Goal: Check status: Check status

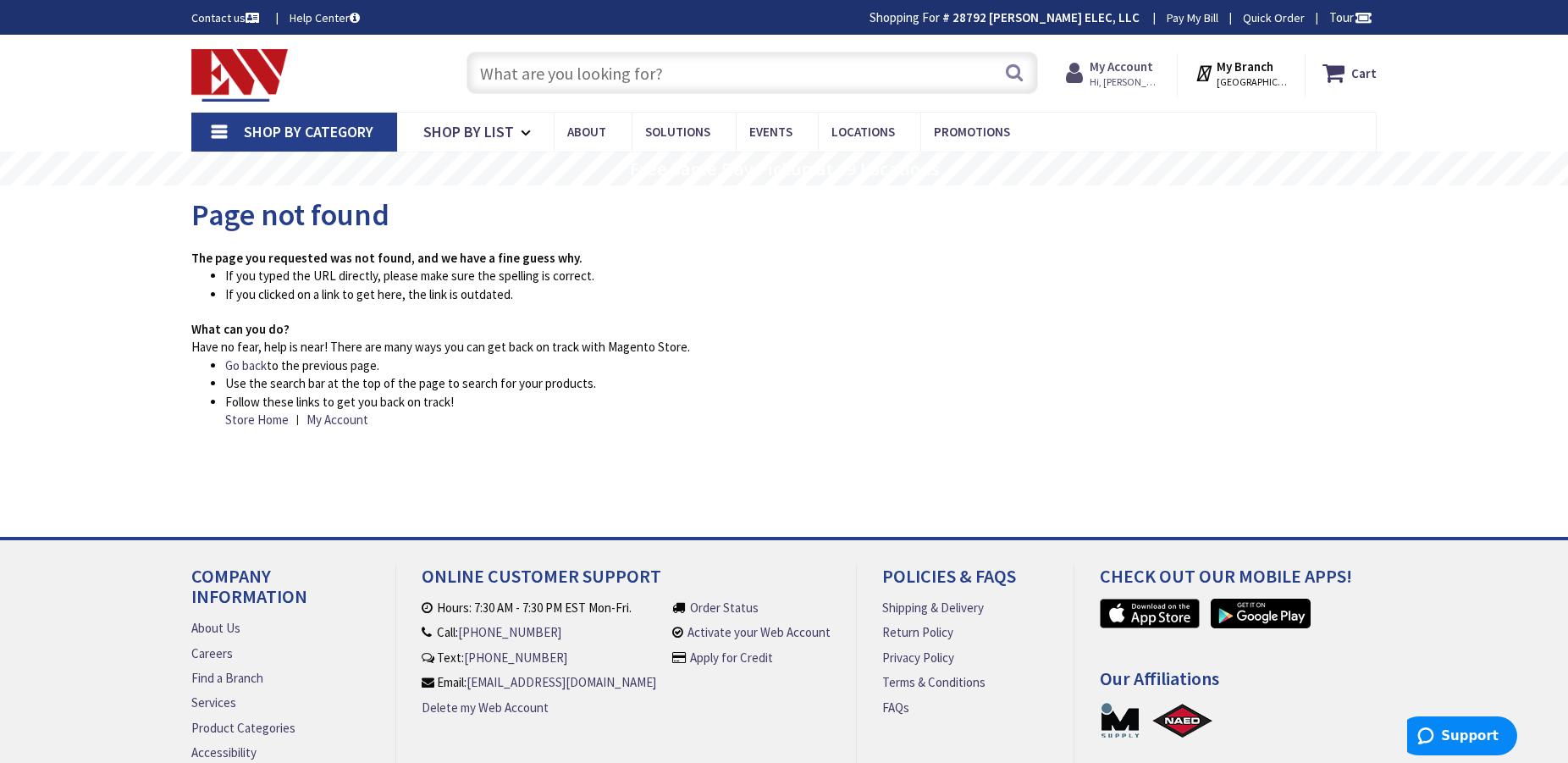
click at [1153, 72] on strong "My Account" at bounding box center [1121, 66] width 64 height 16
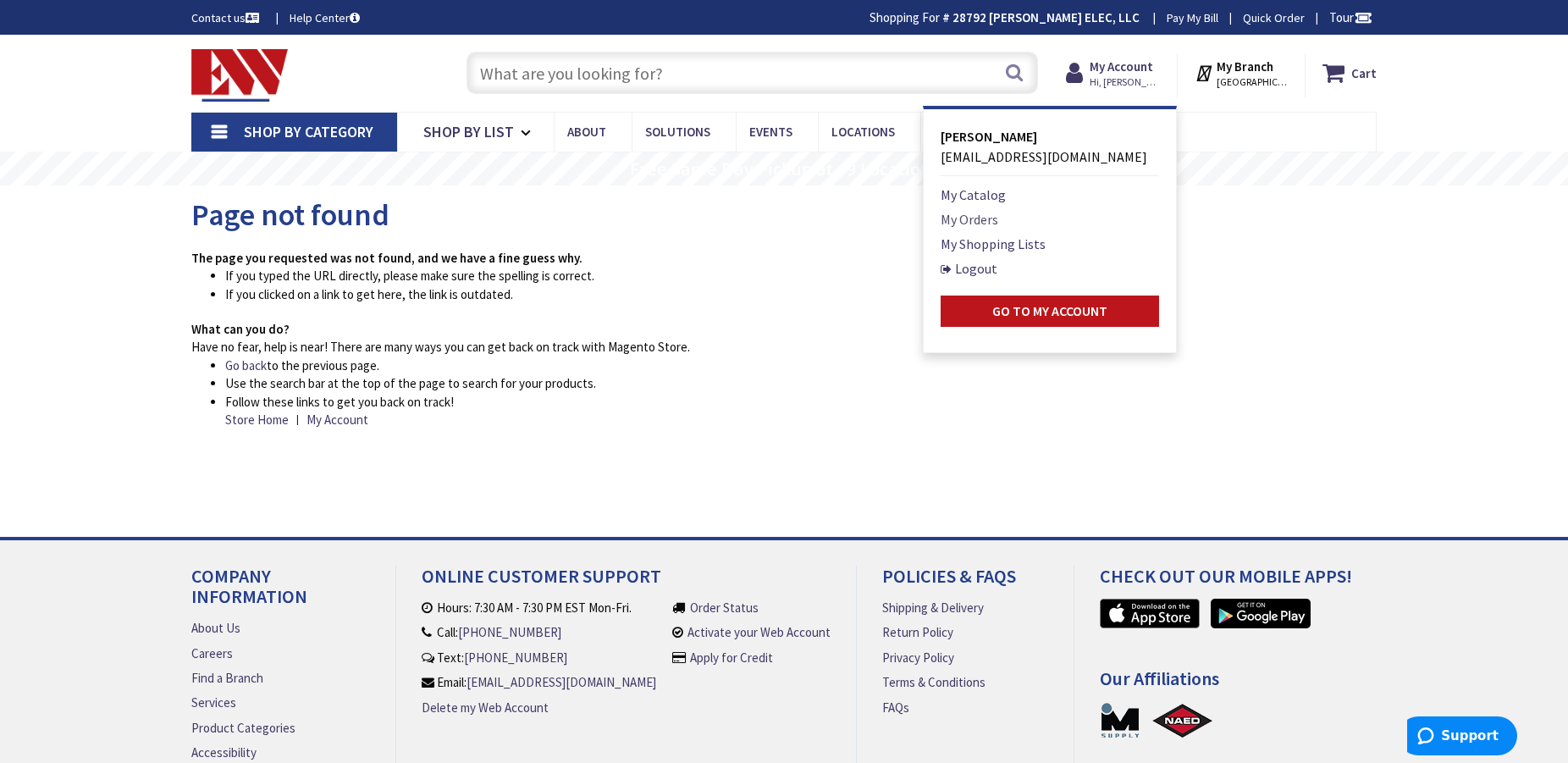
click at [995, 222] on link "My Orders" at bounding box center [969, 218] width 57 height 20
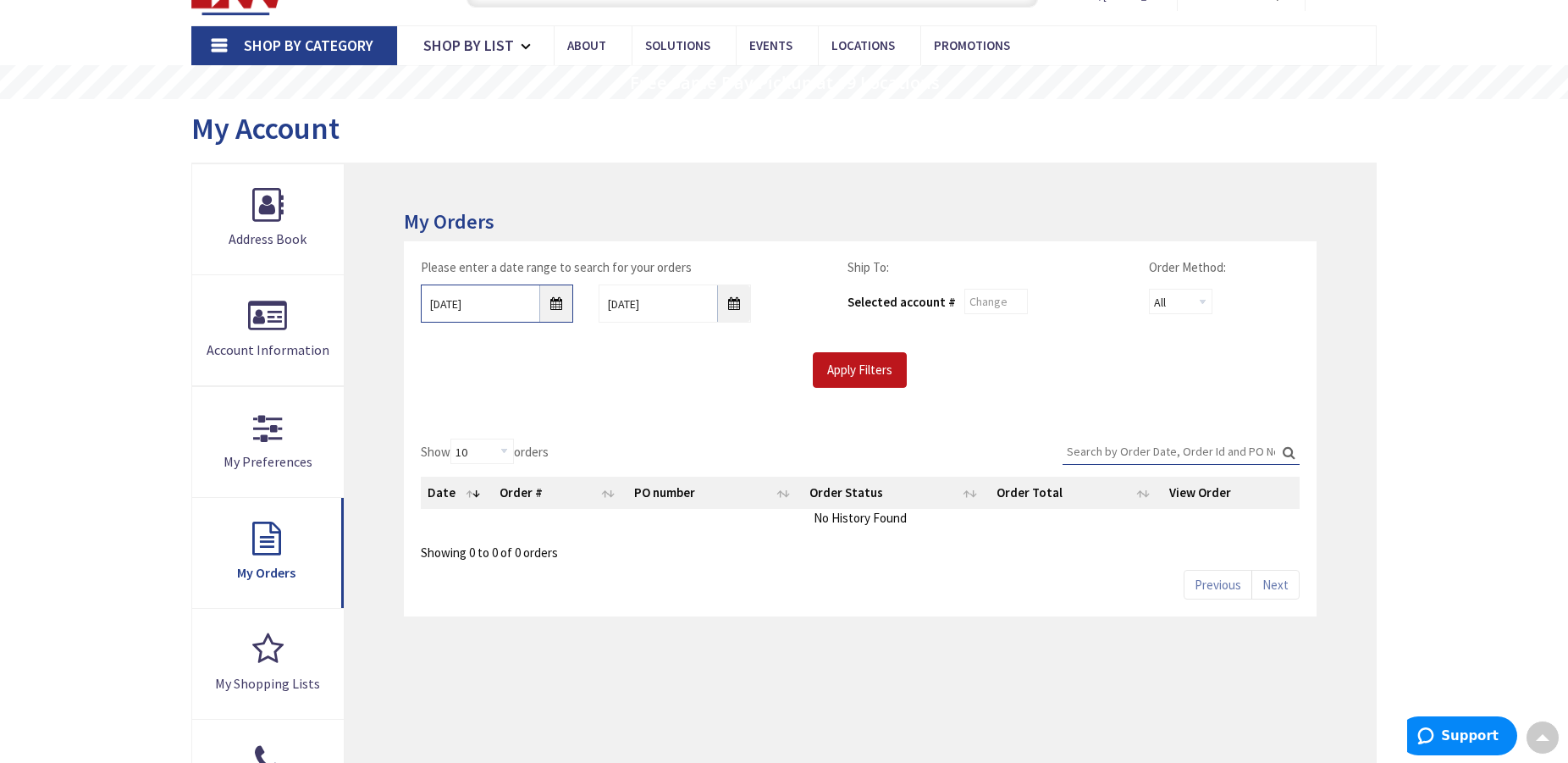
click at [559, 311] on input "9/26/2025" at bounding box center [497, 304] width 152 height 38
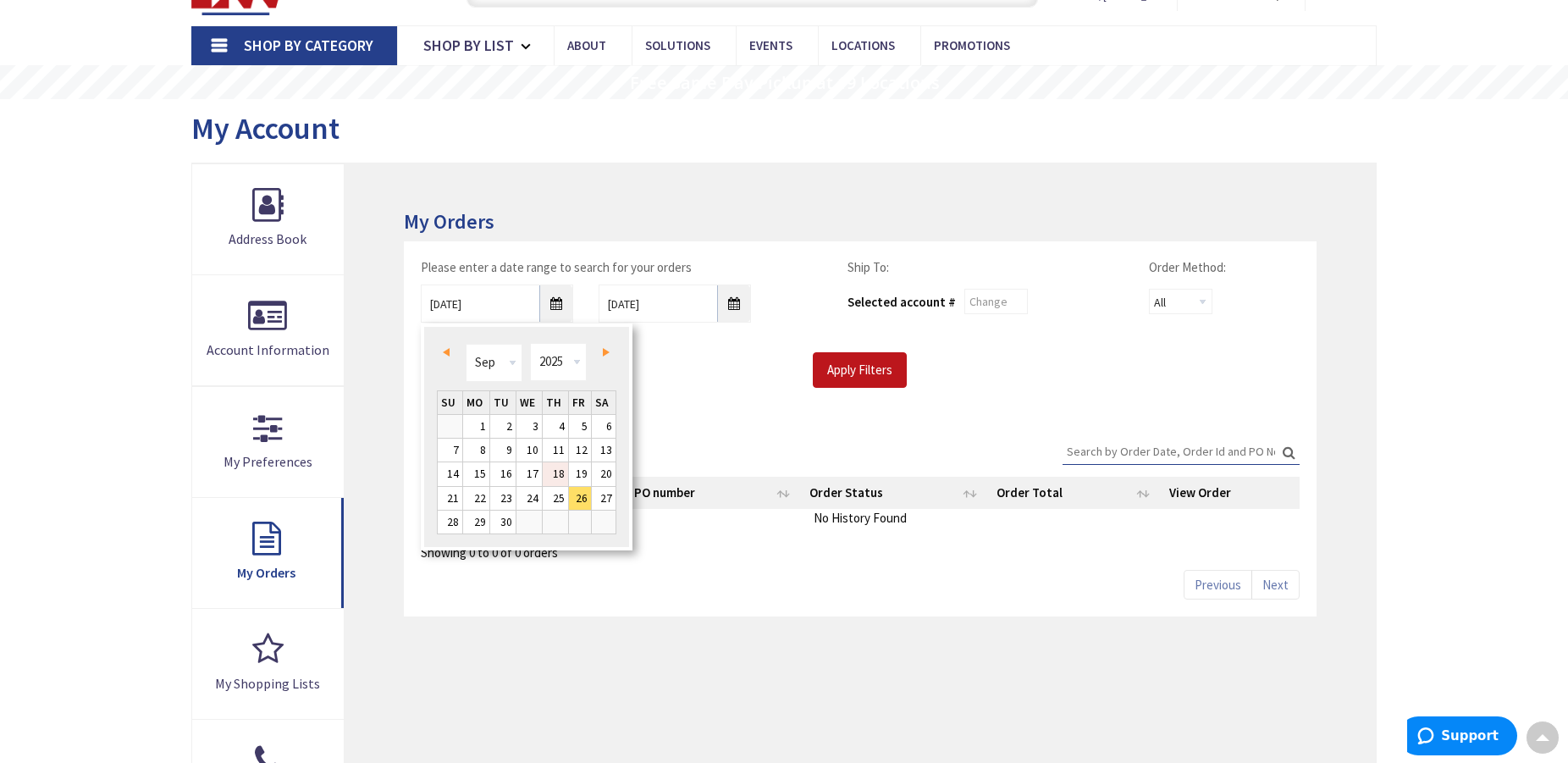
click at [553, 476] on link "18" at bounding box center [555, 473] width 26 height 23
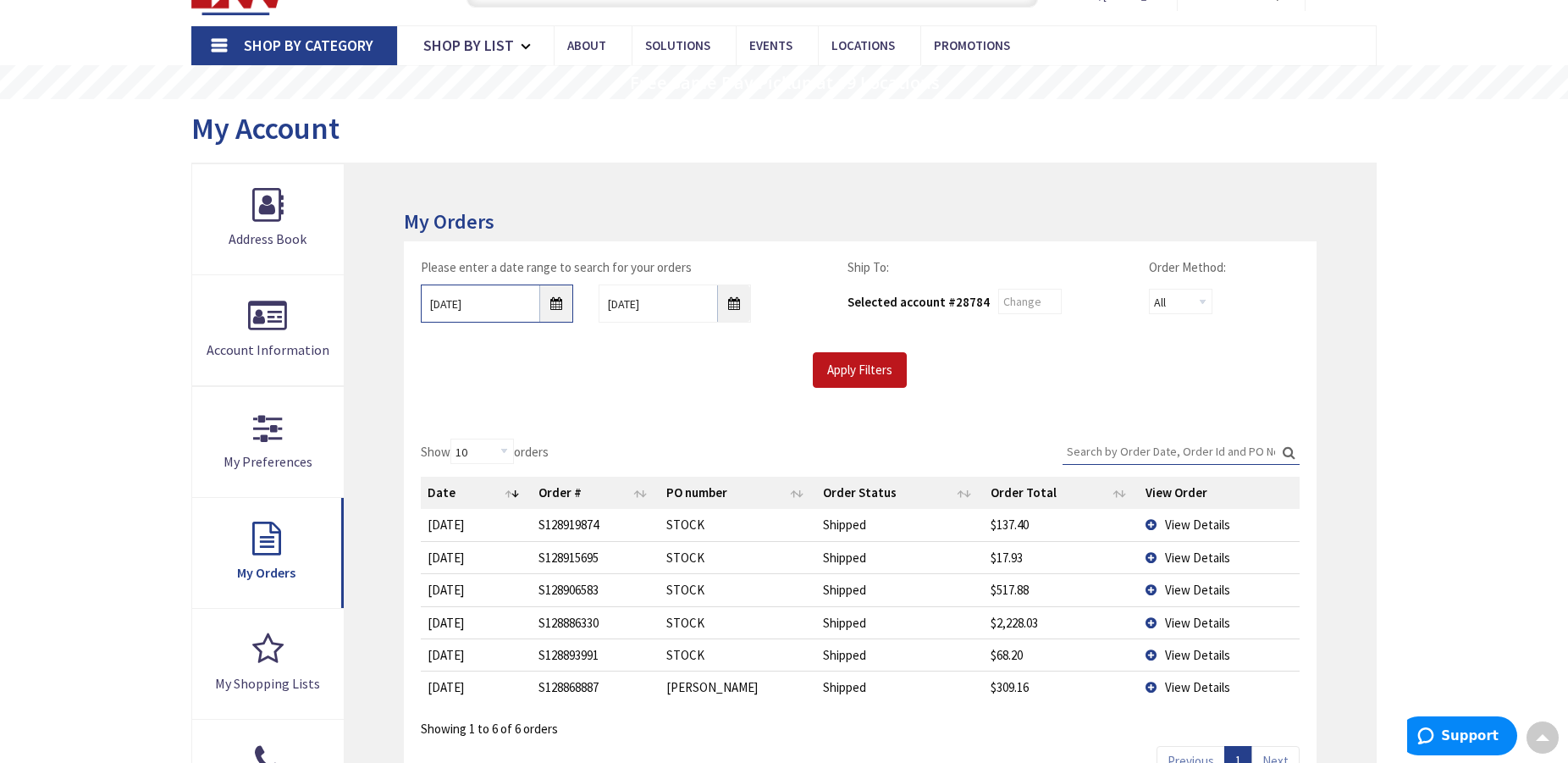
click at [553, 311] on input "09/18/2025" at bounding box center [497, 304] width 152 height 38
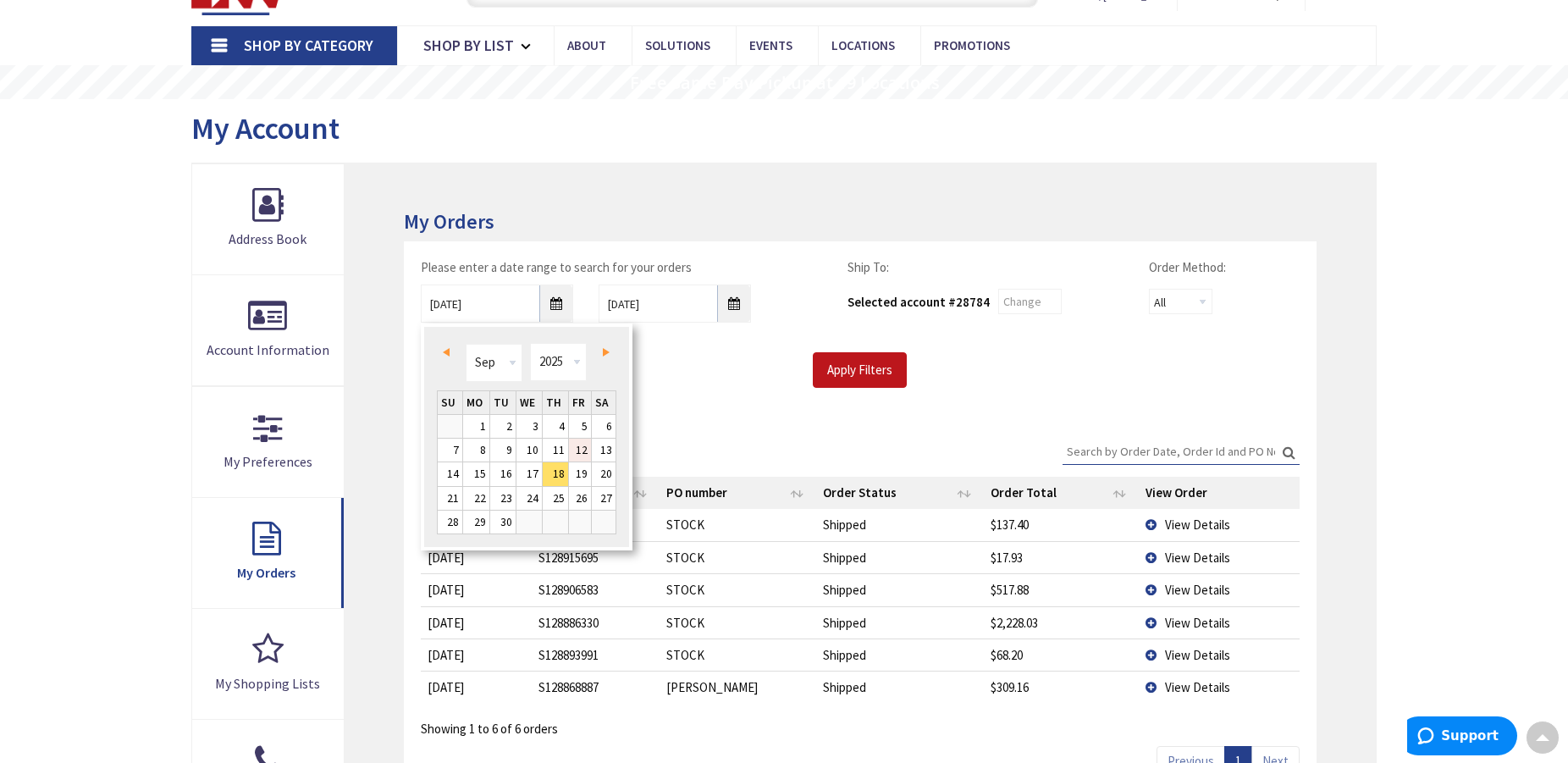
click at [582, 447] on link "12" at bounding box center [580, 450] width 23 height 23
type input "09/12/2025"
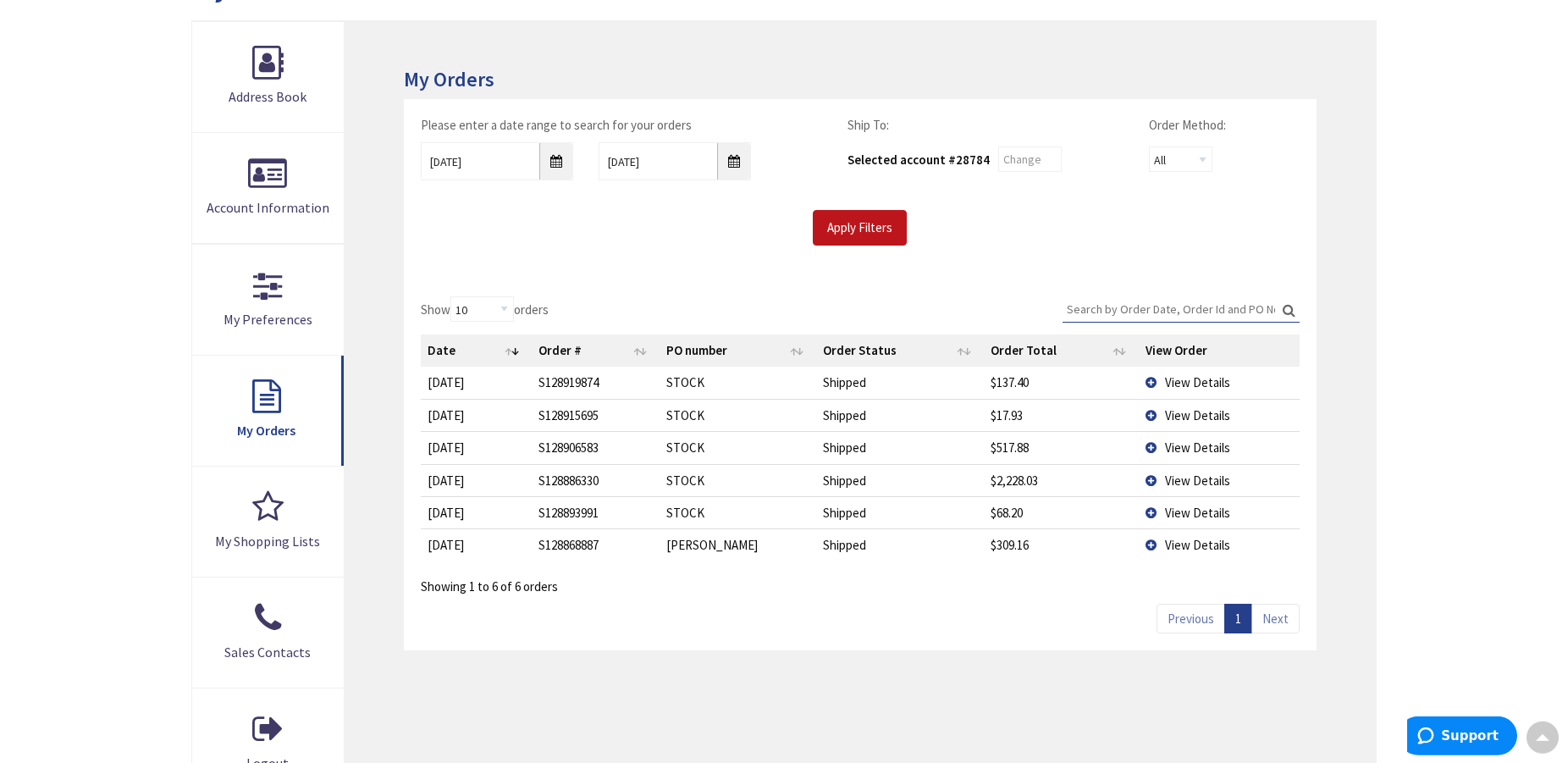
scroll to position [259, 0]
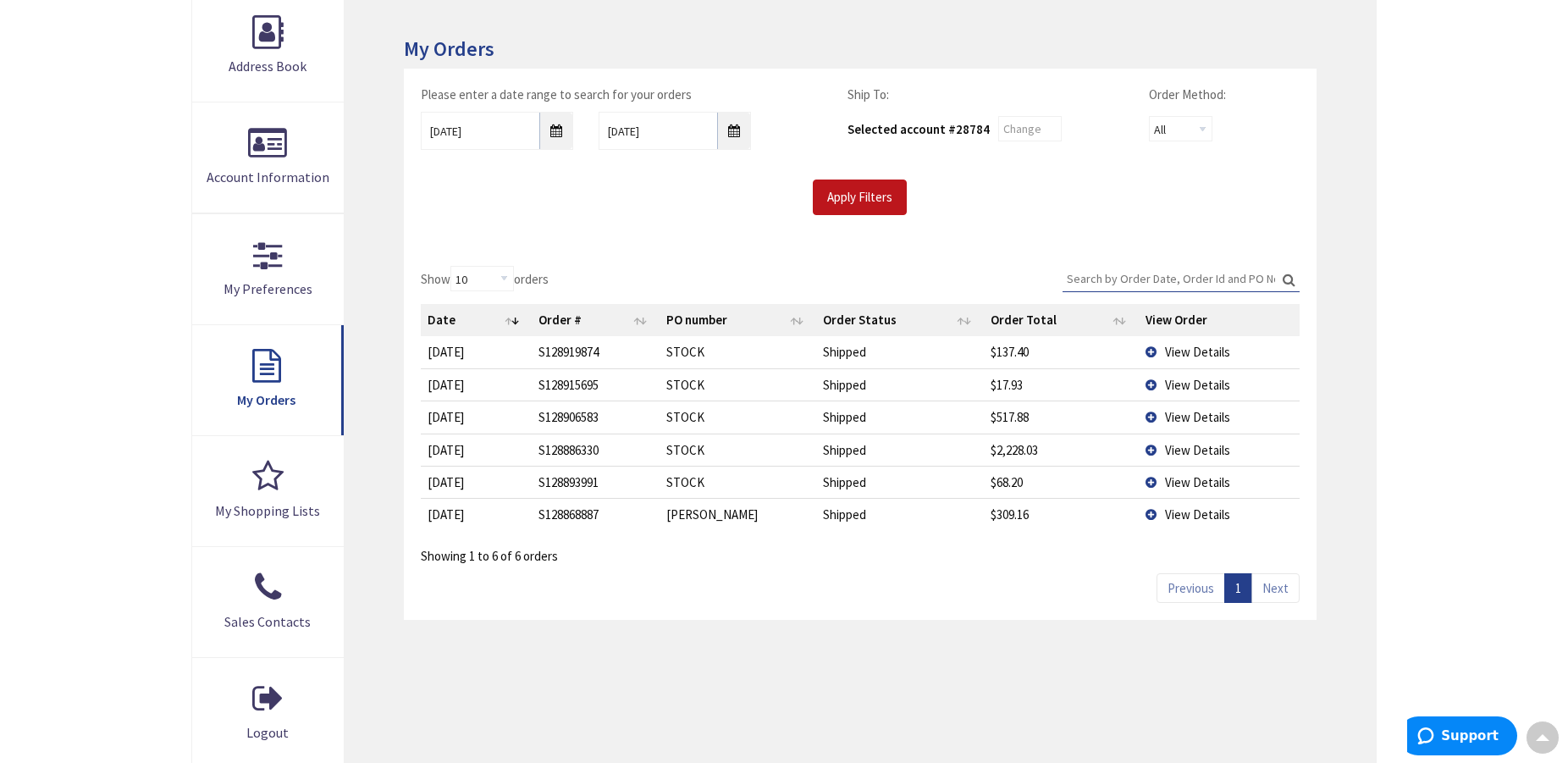
click at [691, 188] on div "Apply Filters" at bounding box center [859, 196] width 904 height 35
click at [840, 201] on input "Apply Filters" at bounding box center [859, 196] width 94 height 35
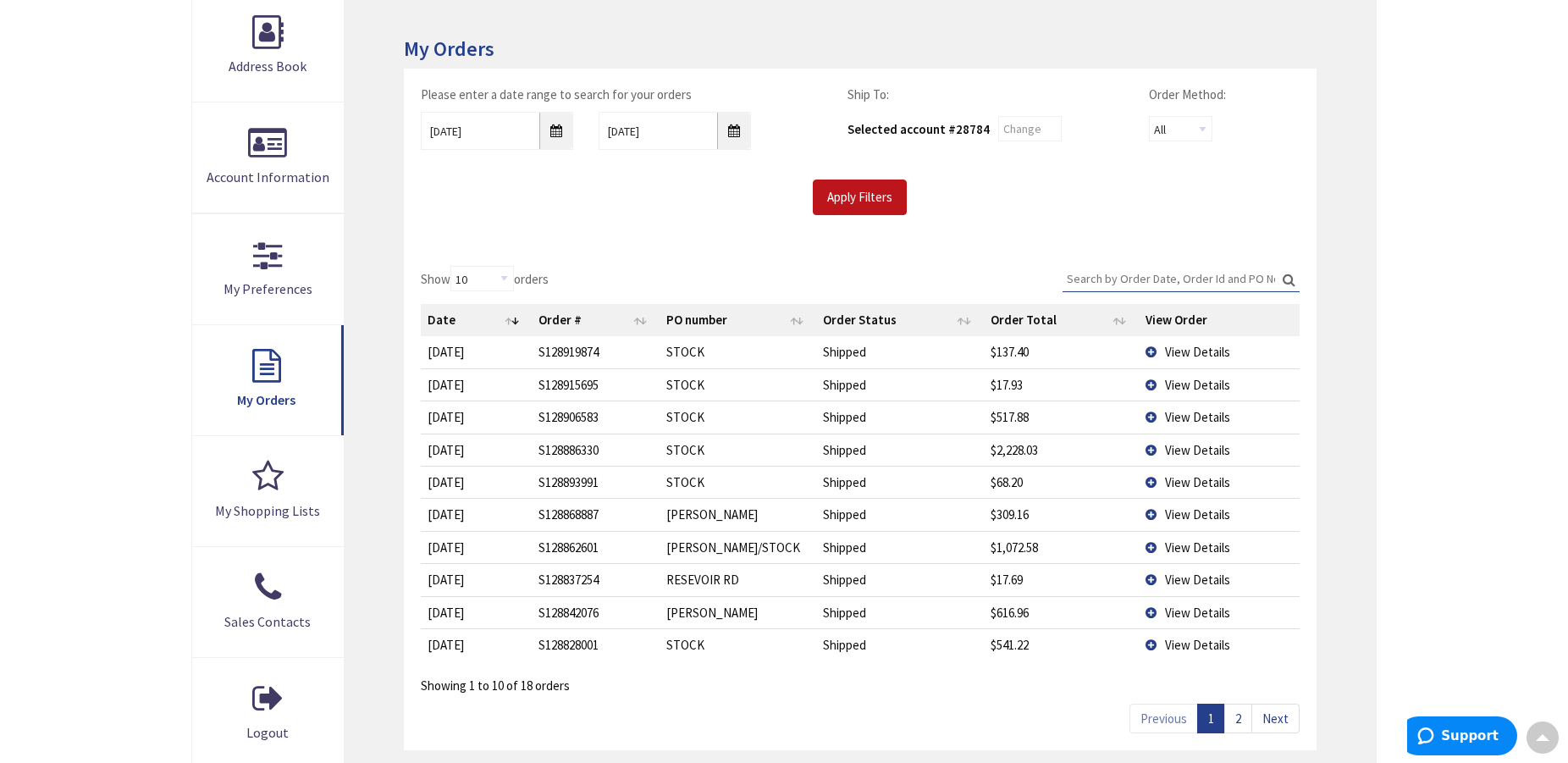
click at [1189, 479] on span "View Details" at bounding box center [1197, 482] width 65 height 16
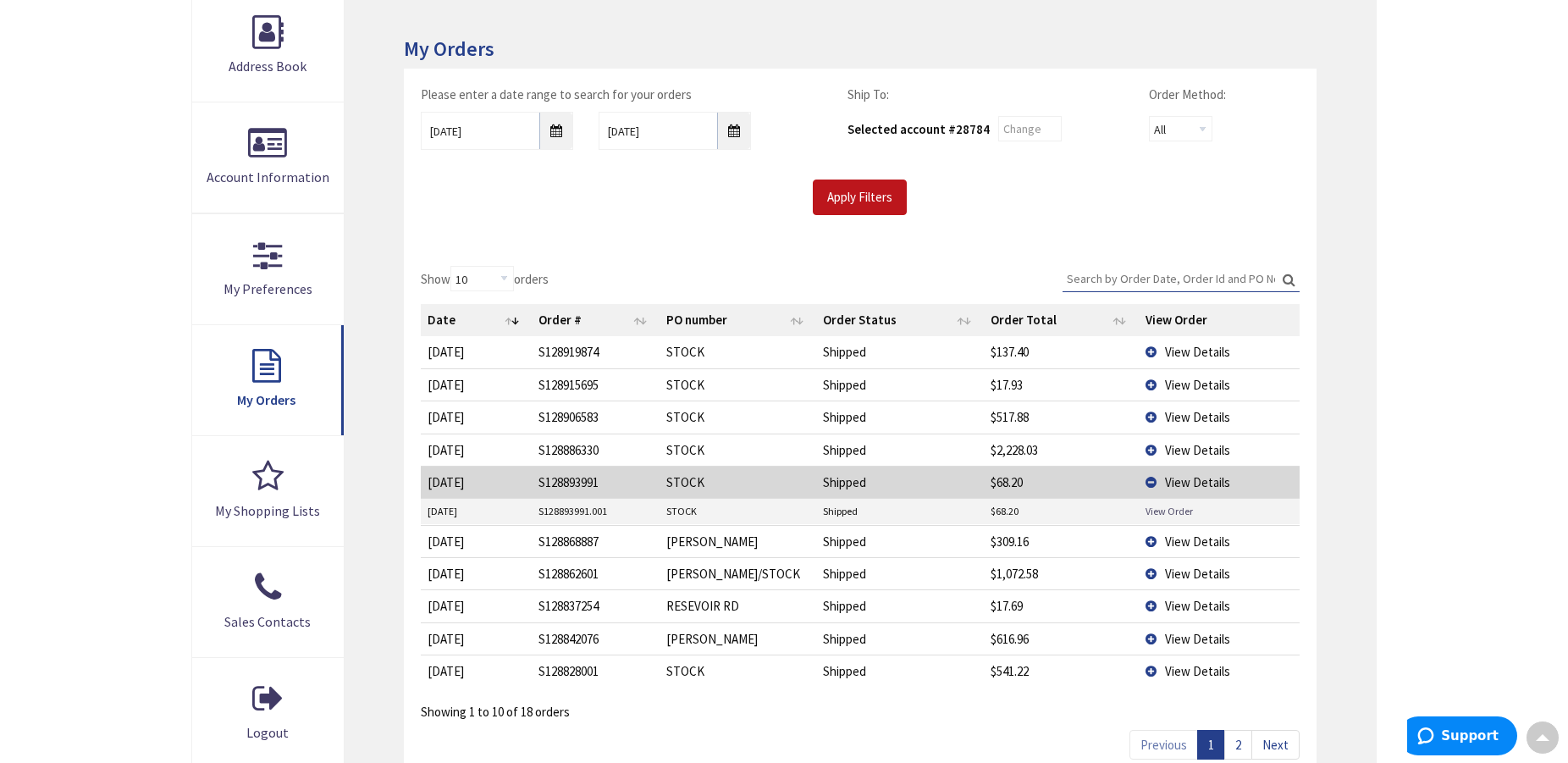
click at [1173, 509] on link "View Order" at bounding box center [1169, 511] width 48 height 14
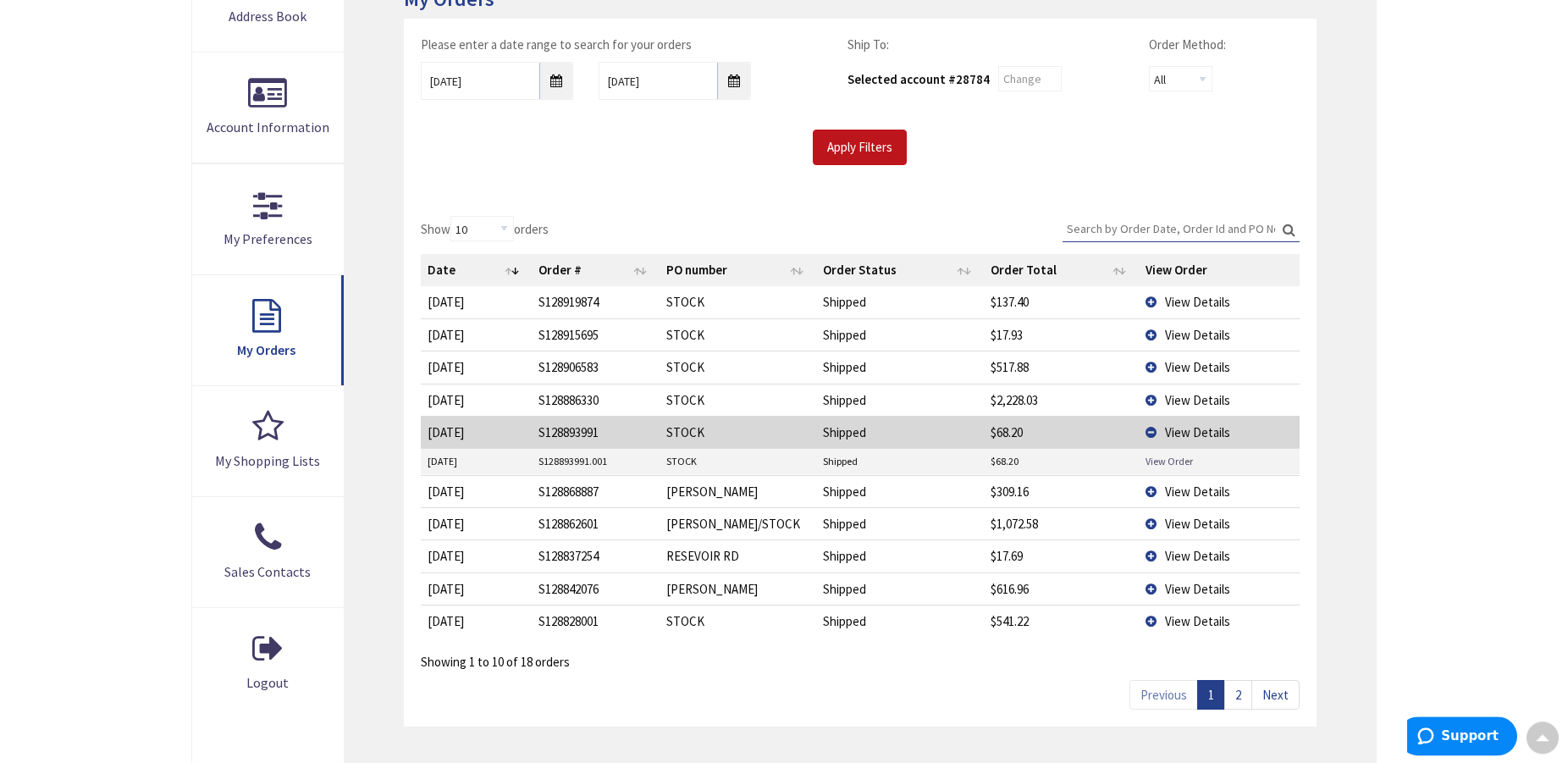
scroll to position [346, 0]
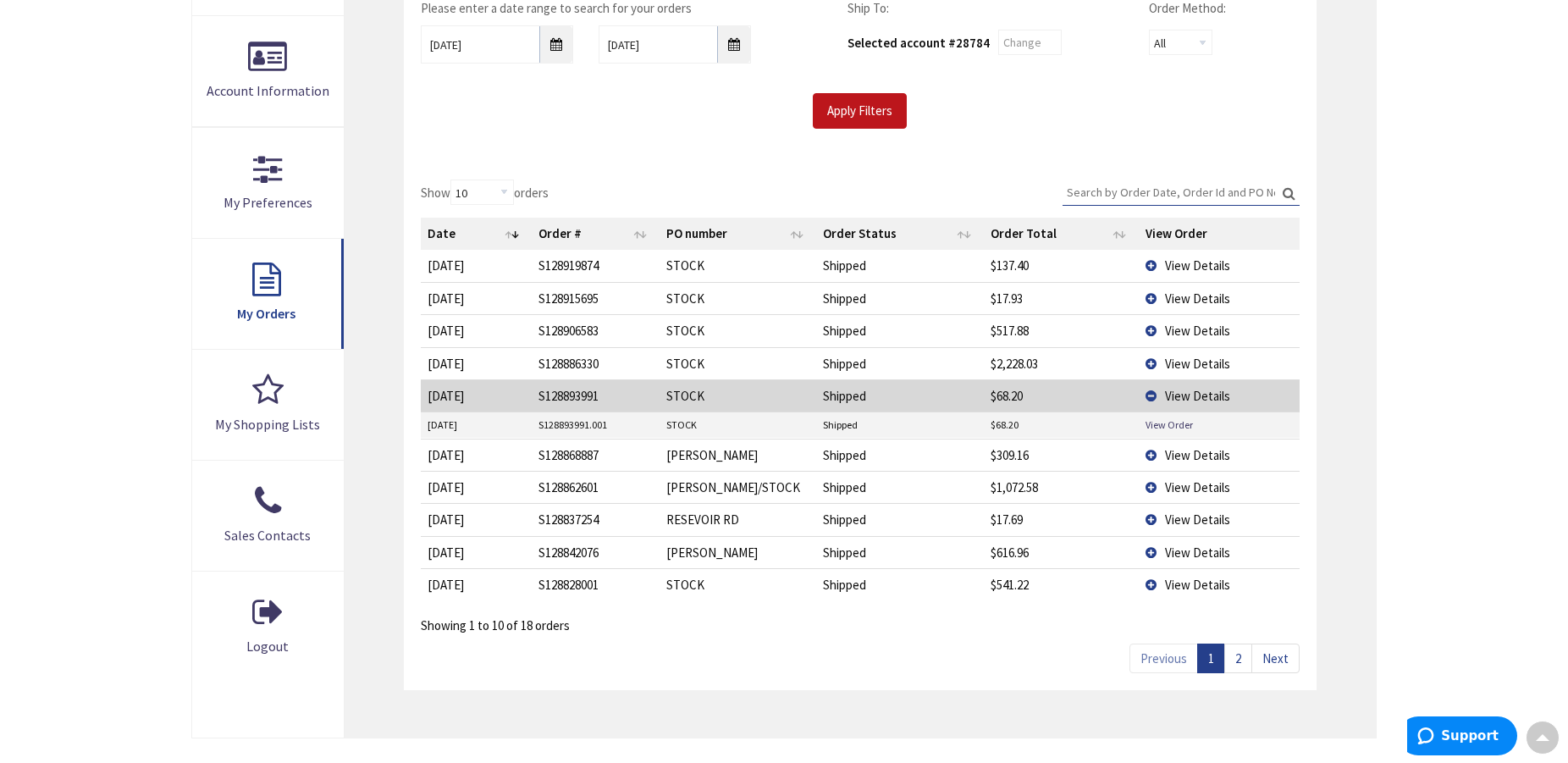
click at [1240, 657] on link "2" at bounding box center [1237, 657] width 28 height 30
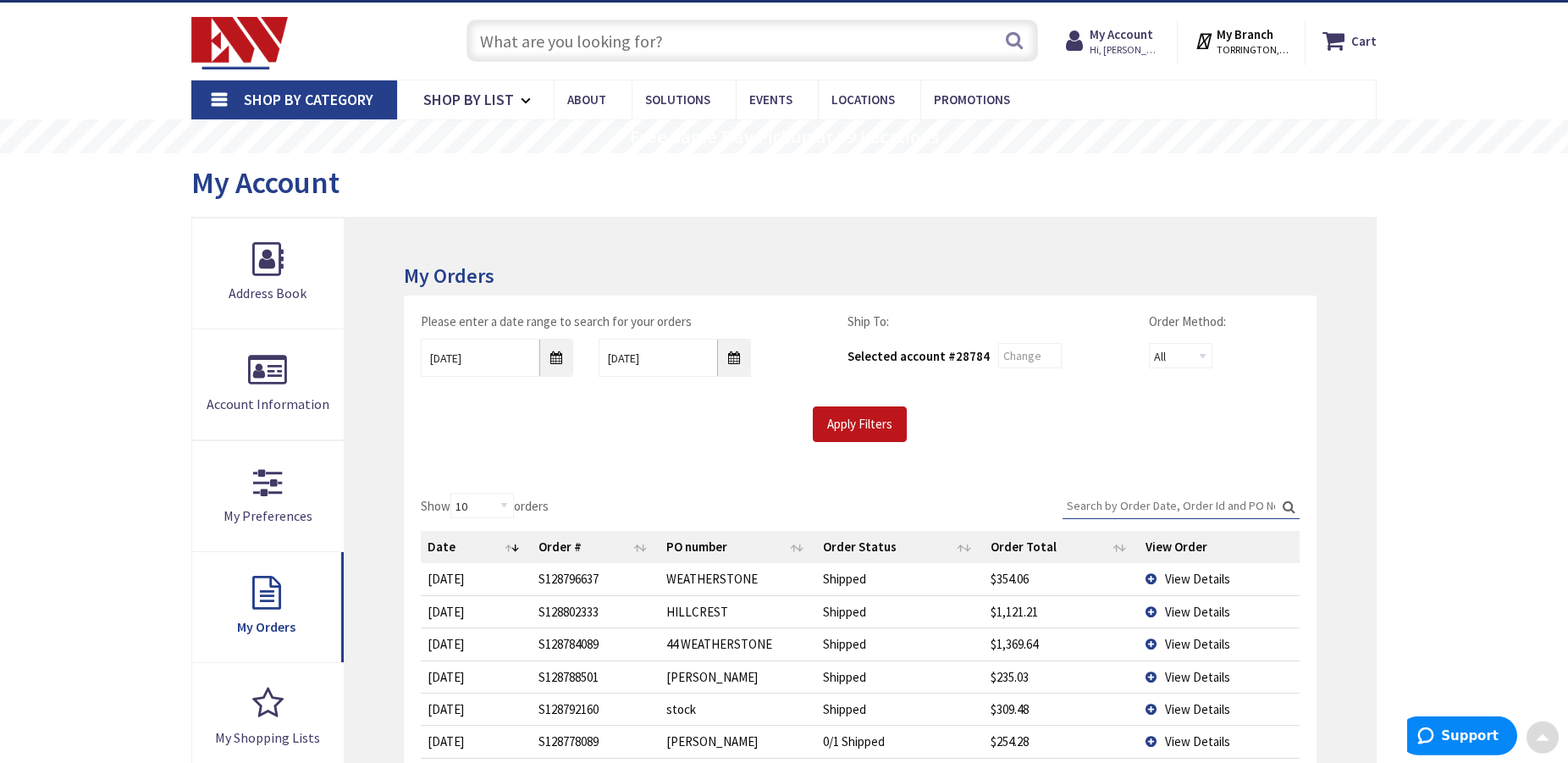
scroll to position [0, 0]
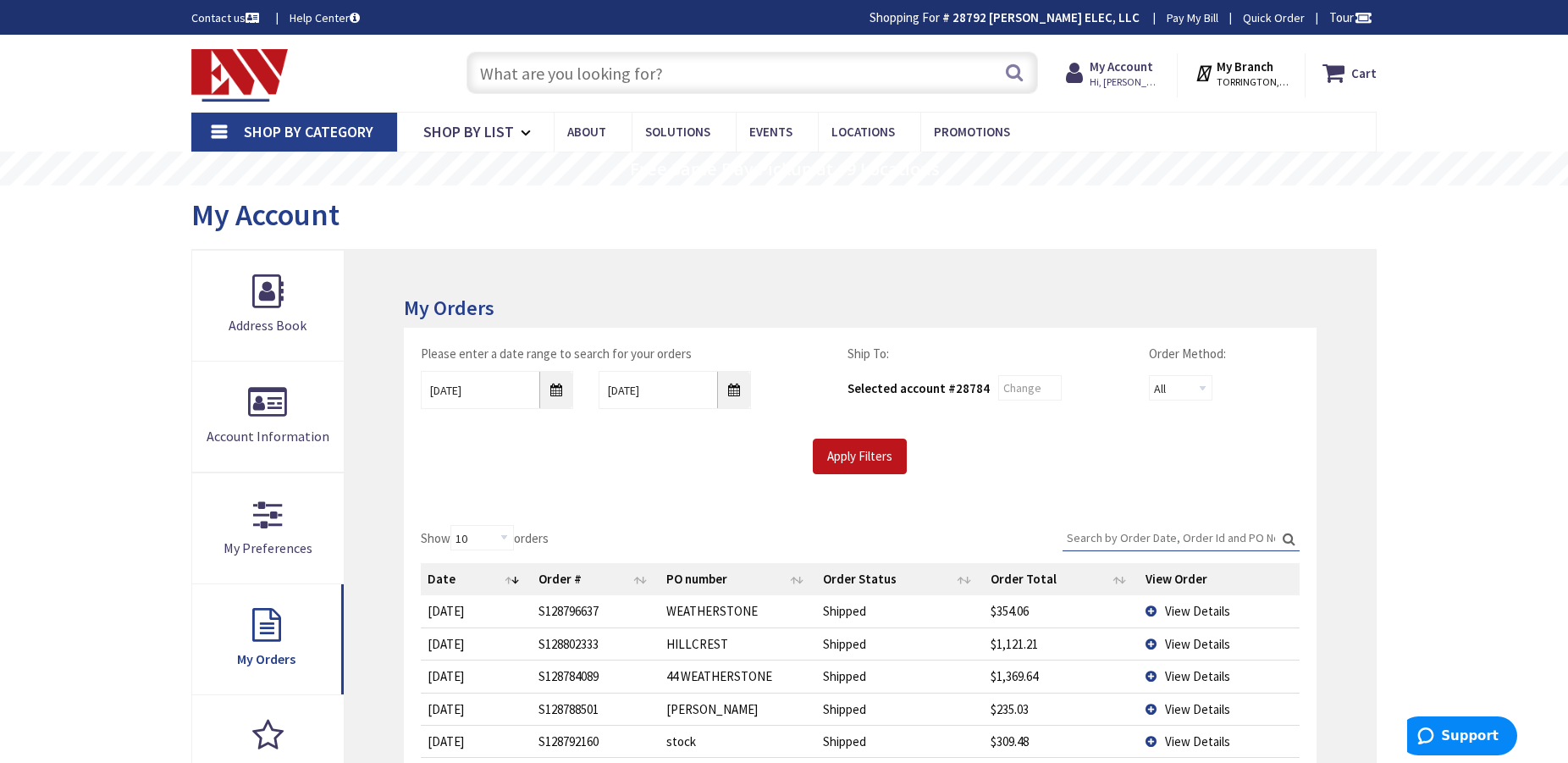
click at [533, 77] on input "text" at bounding box center [753, 72] width 572 height 42
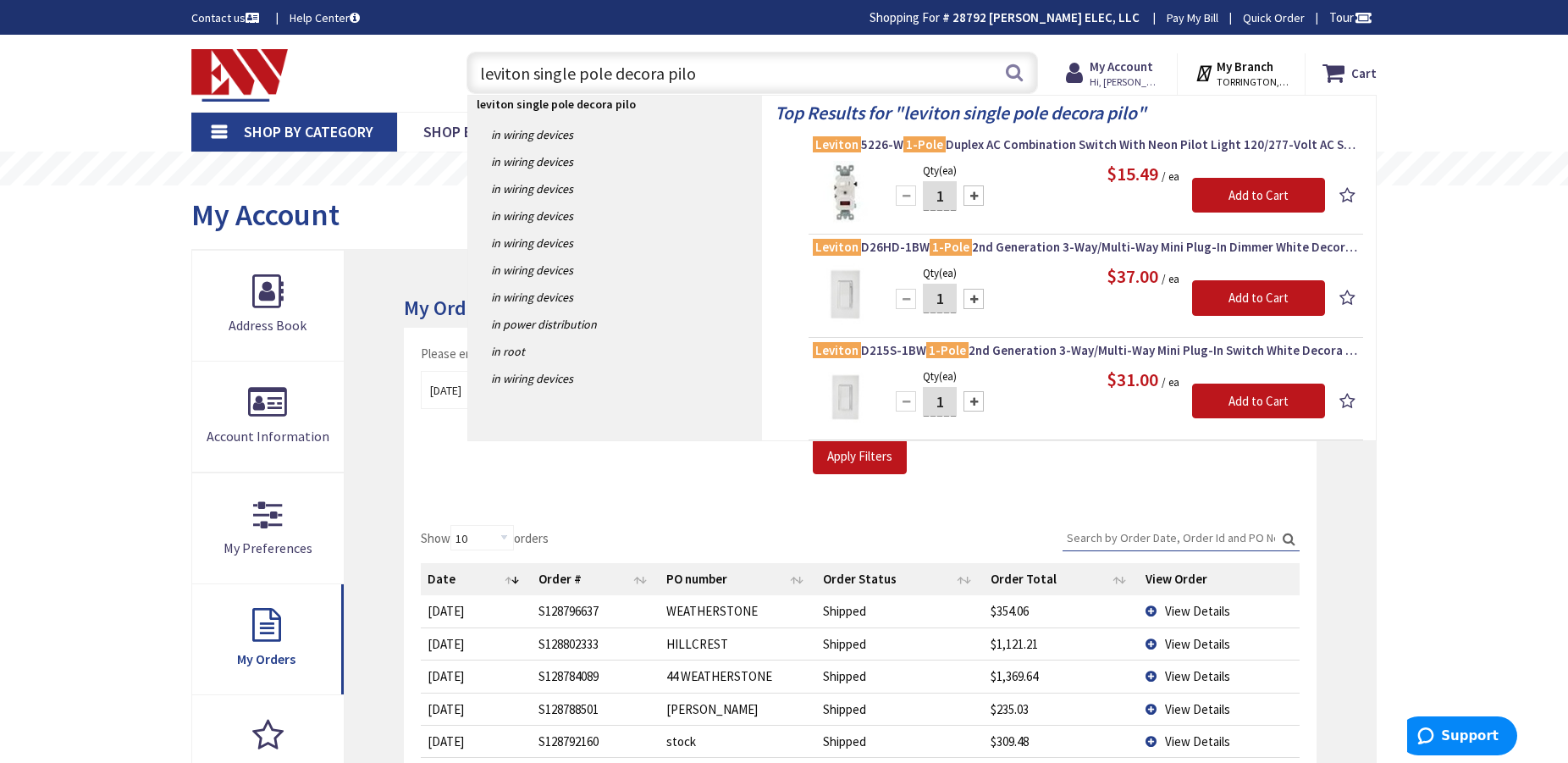
type input "leviton single pole decora pilot"
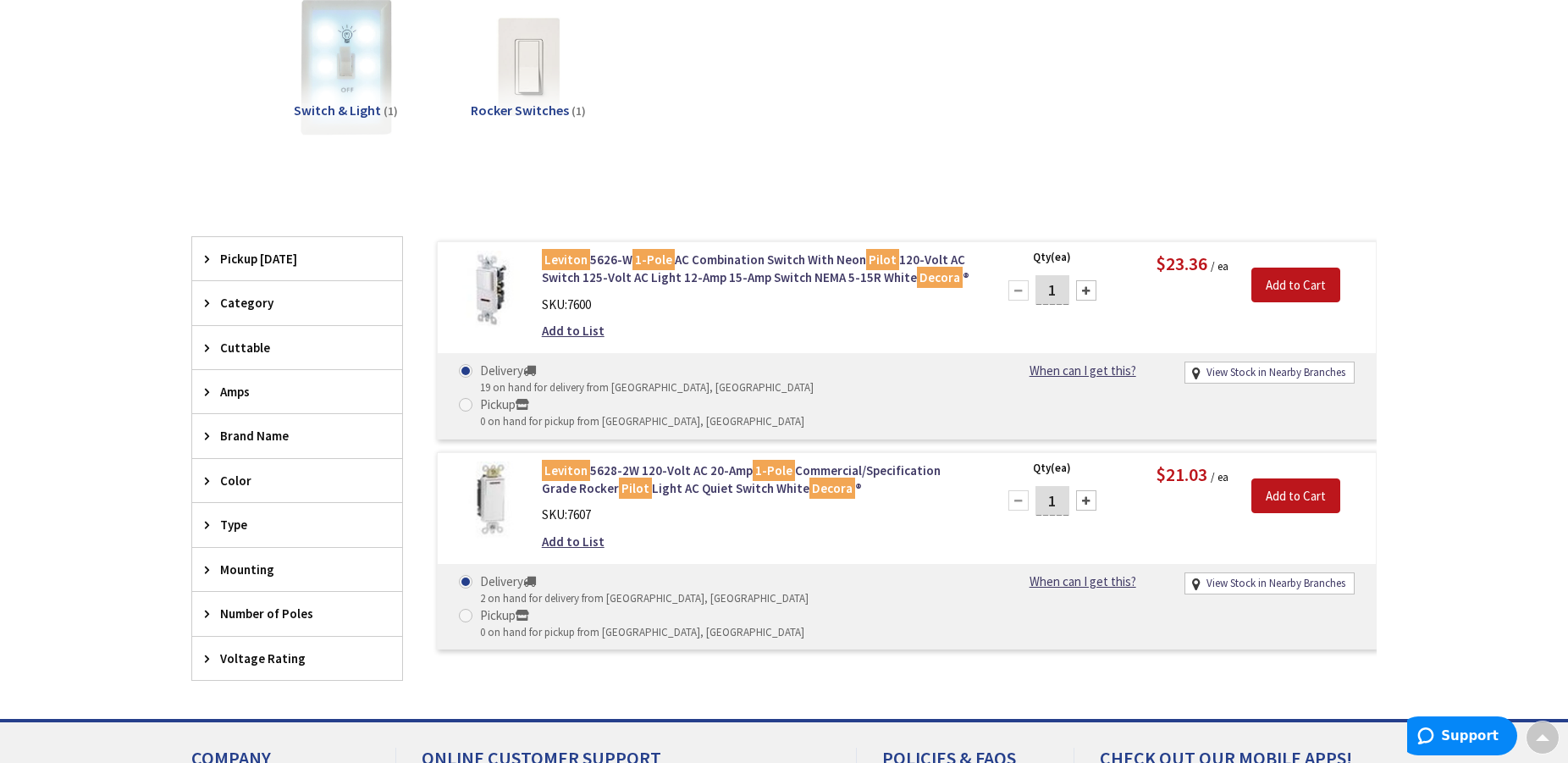
drag, startPoint x: 783, startPoint y: 33, endPoint x: 693, endPoint y: 6, distance: 94.0
click at [782, 32] on div "Switch & Light (1) Rocker Switches (1)" at bounding box center [784, 80] width 1126 height 182
